Goal: Information Seeking & Learning: Learn about a topic

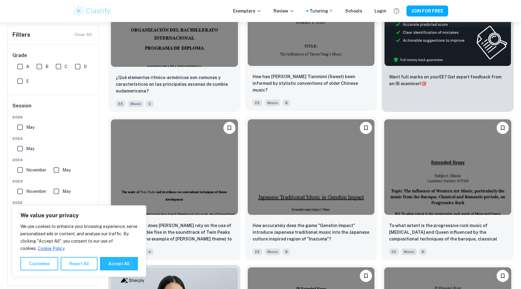
scroll to position [255, 0]
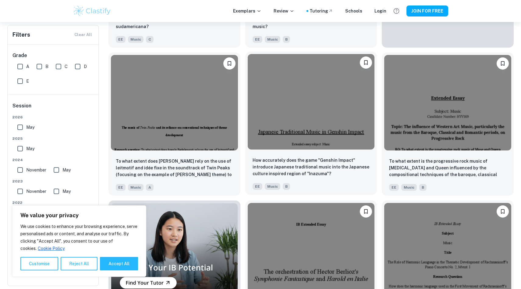
click at [291, 109] on img at bounding box center [311, 101] width 127 height 95
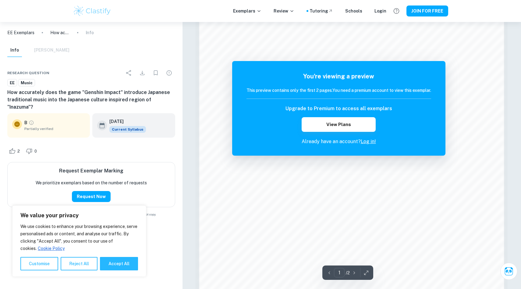
scroll to position [348, 0]
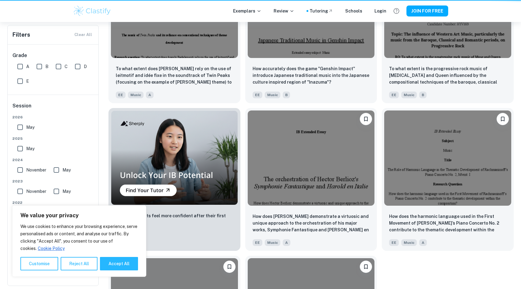
scroll to position [255, 0]
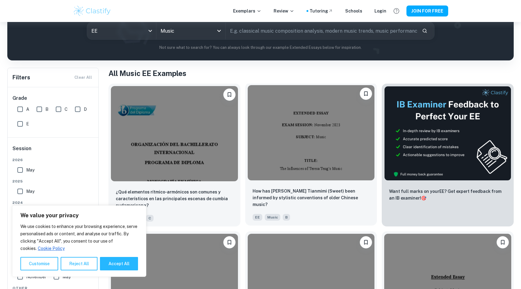
scroll to position [103, 0]
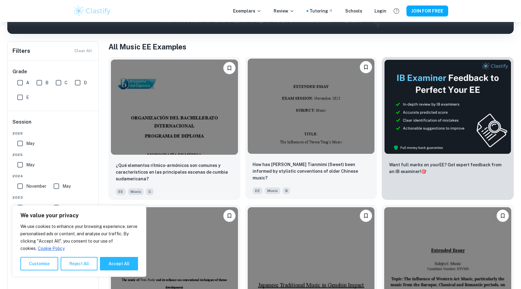
click at [281, 108] on img at bounding box center [311, 106] width 127 height 95
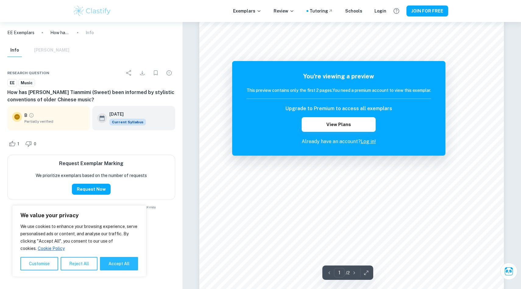
scroll to position [47, 0]
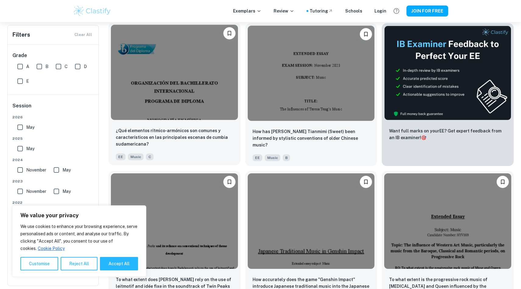
scroll to position [239, 0]
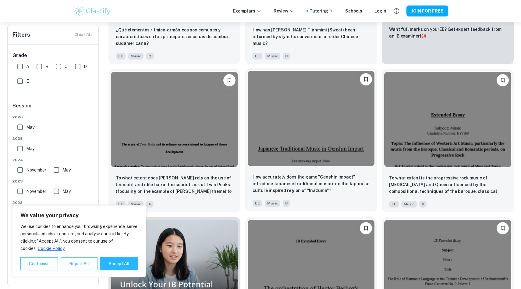
click at [301, 145] on img at bounding box center [311, 118] width 127 height 95
